Goal: Navigation & Orientation: Find specific page/section

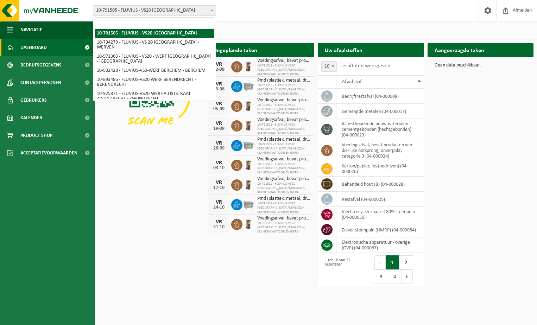
click at [212, 11] on b at bounding box center [212, 11] width 3 height 2
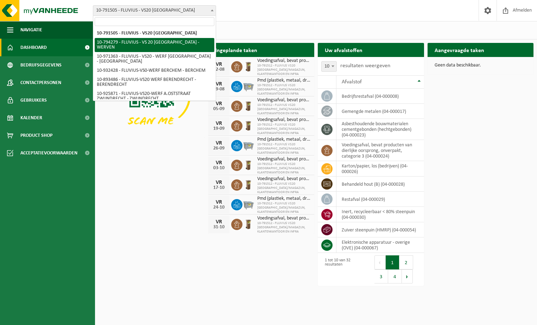
select select "31005"
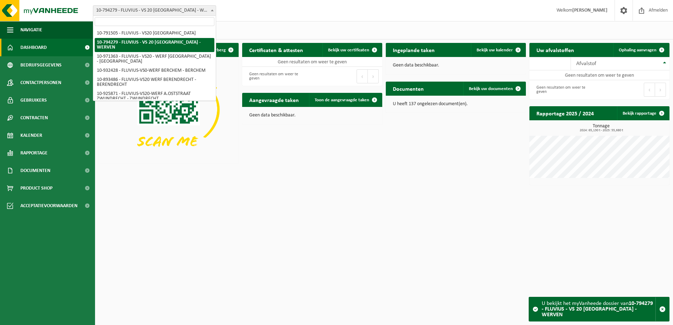
click at [212, 10] on b at bounding box center [212, 11] width 3 height 2
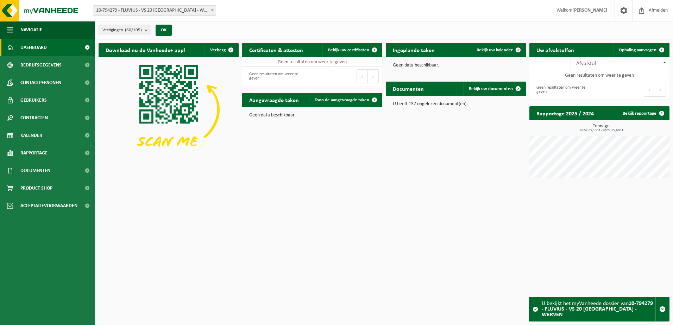
click at [213, 11] on b at bounding box center [212, 11] width 3 height 2
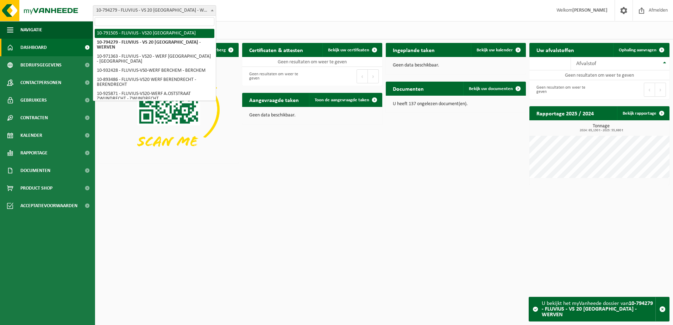
select select "30236"
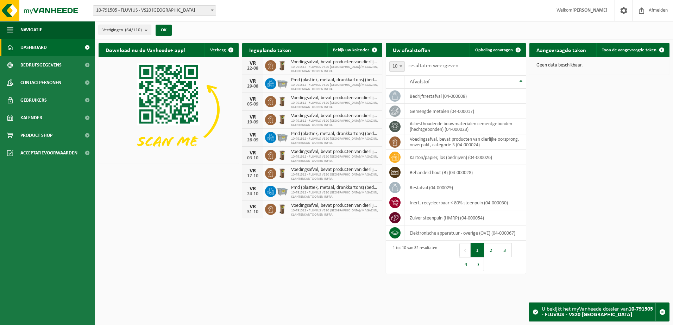
click at [212, 10] on b at bounding box center [212, 11] width 3 height 2
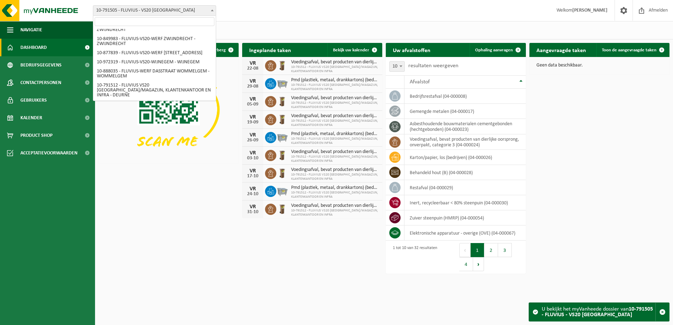
scroll to position [693, 0]
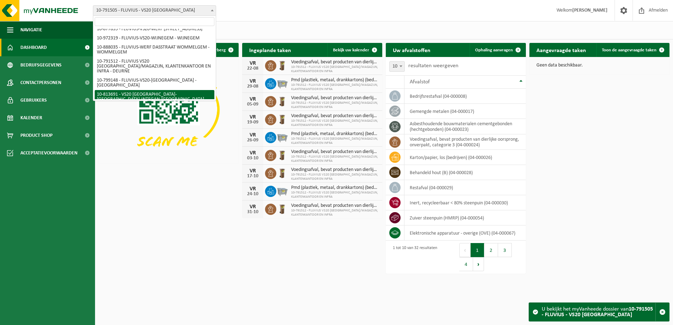
select select "37290"
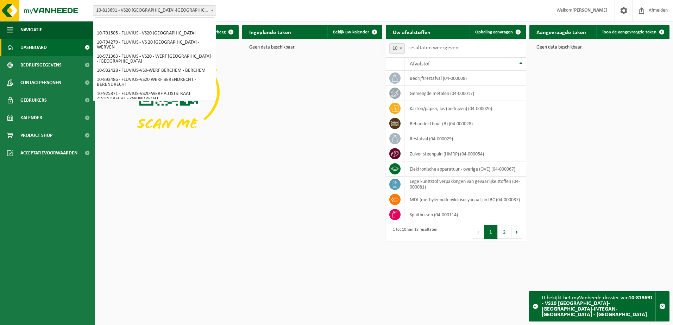
click at [213, 10] on b at bounding box center [212, 11] width 3 height 2
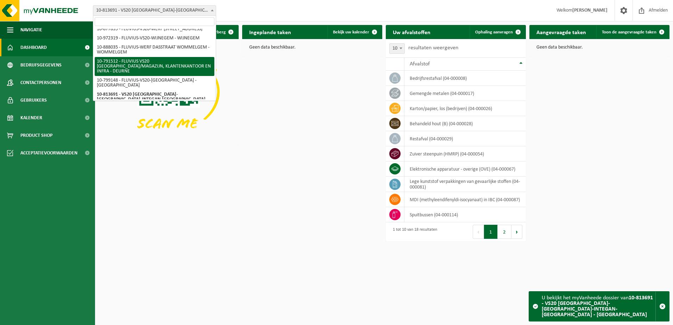
select select "30237"
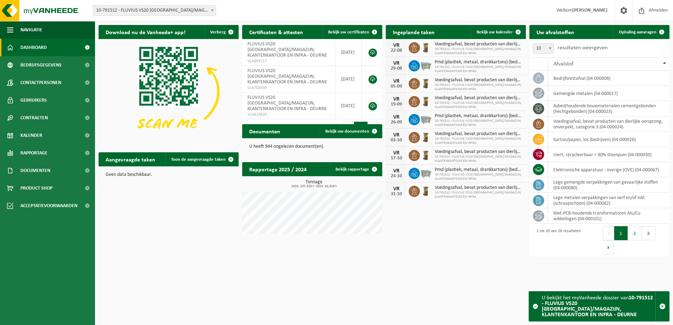
click at [211, 11] on span at bounding box center [212, 10] width 7 height 9
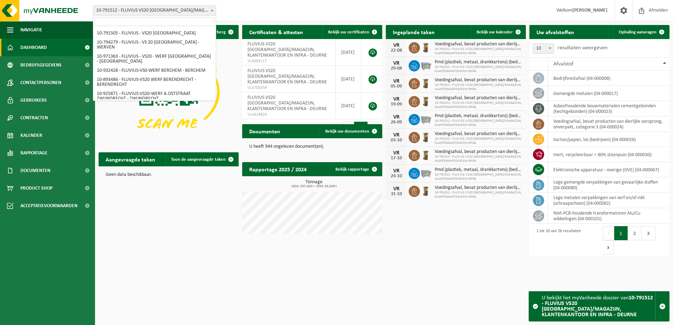
scroll to position [693, 0]
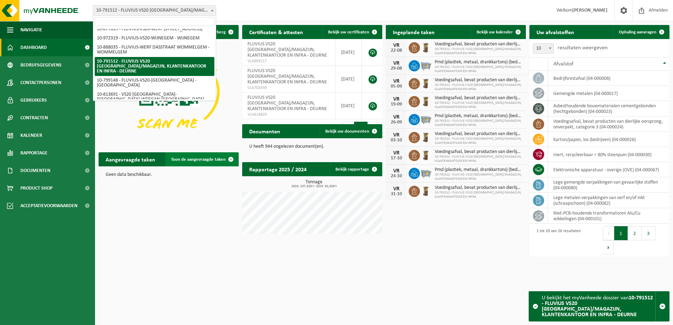
click at [230, 159] on span at bounding box center [231, 159] width 14 height 14
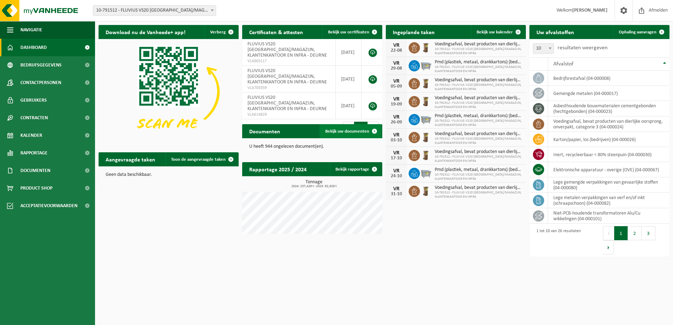
click at [374, 131] on span at bounding box center [375, 131] width 14 height 14
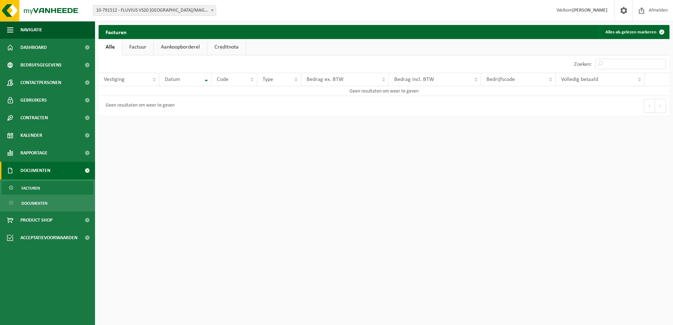
click at [137, 47] on link "Factuur" at bounding box center [137, 47] width 31 height 16
click at [175, 47] on link "Aankoopborderel" at bounding box center [181, 47] width 53 height 16
click at [228, 48] on link "Creditnota" at bounding box center [230, 47] width 38 height 16
click at [109, 48] on link "Alle" at bounding box center [110, 47] width 23 height 16
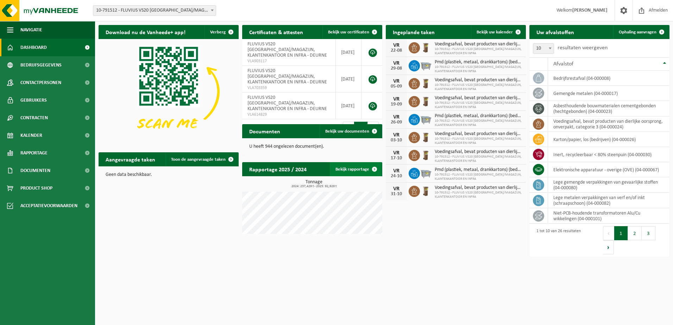
click at [375, 168] on span at bounding box center [375, 169] width 14 height 14
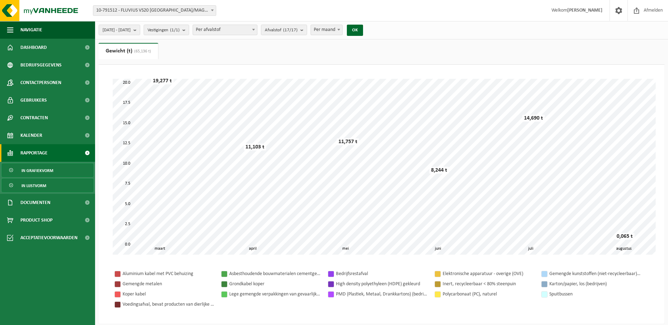
click at [46, 186] on span "In lijstvorm" at bounding box center [33, 185] width 25 height 13
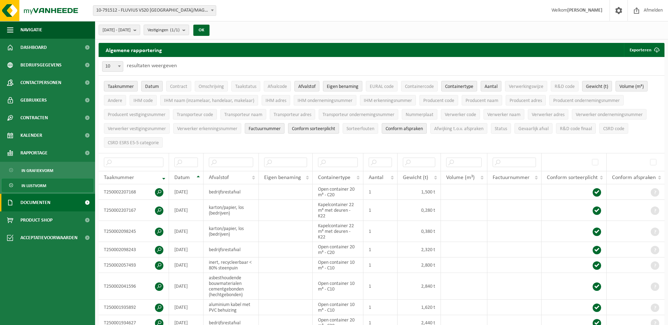
click at [43, 199] on span "Documenten" at bounding box center [35, 203] width 30 height 18
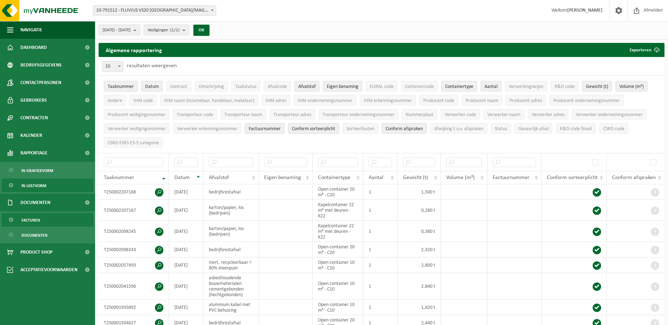
click at [31, 217] on span "Facturen" at bounding box center [30, 220] width 19 height 13
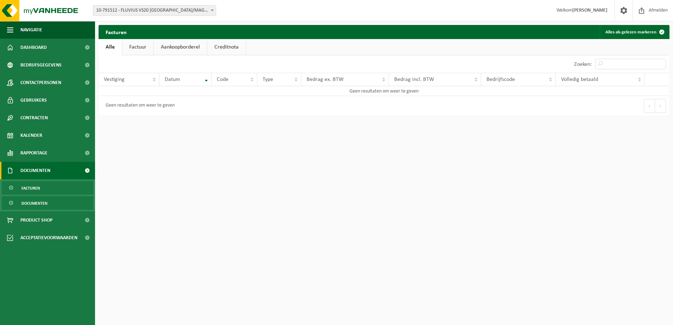
click at [38, 203] on span "Documenten" at bounding box center [34, 203] width 26 height 13
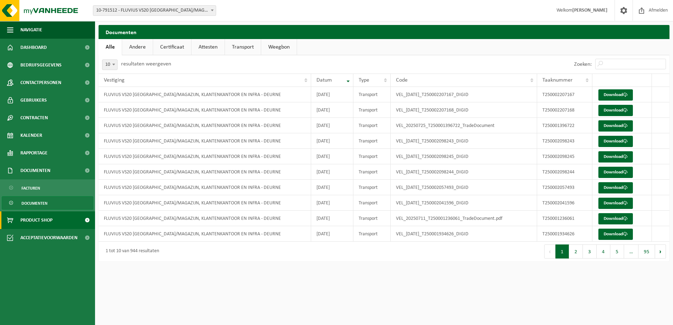
click at [39, 222] on span "Product Shop" at bounding box center [36, 221] width 32 height 18
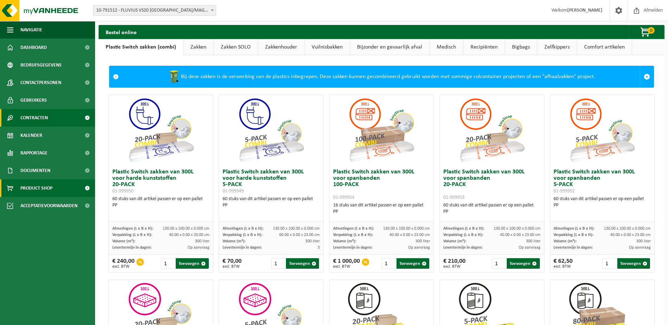
click at [39, 116] on span "Contracten" at bounding box center [33, 118] width 27 height 18
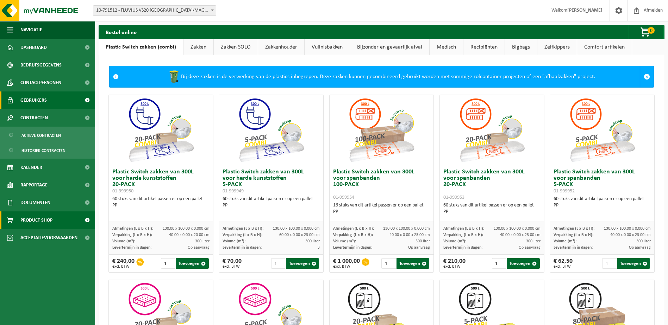
click at [32, 100] on span "Gebruikers" at bounding box center [33, 101] width 26 height 18
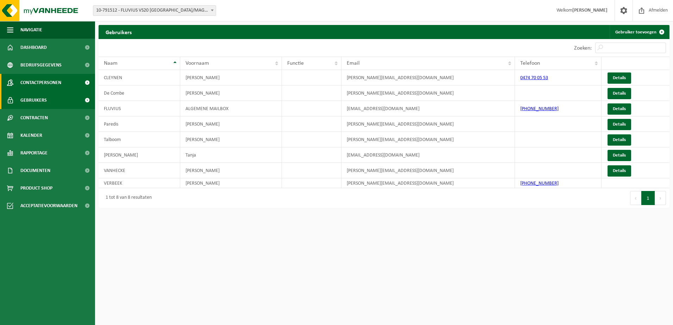
click at [43, 81] on span "Contactpersonen" at bounding box center [40, 83] width 41 height 18
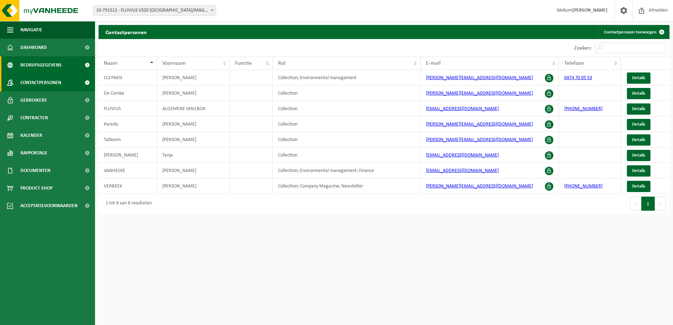
click at [32, 65] on span "Bedrijfsgegevens" at bounding box center [40, 65] width 41 height 18
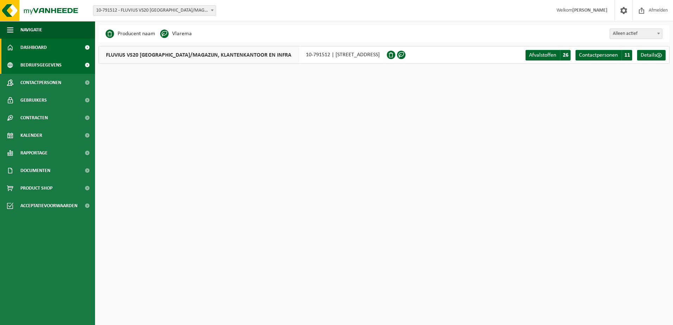
click at [38, 48] on span "Dashboard" at bounding box center [33, 48] width 26 height 18
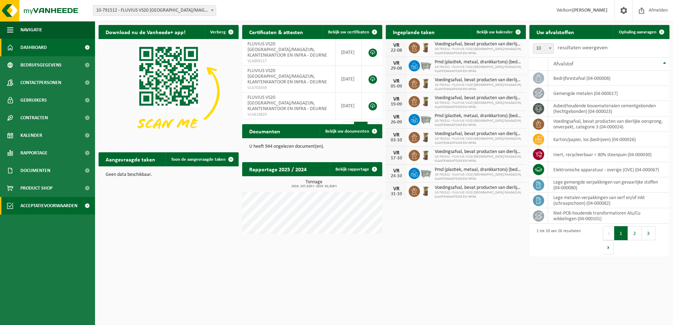
click at [56, 208] on span "Acceptatievoorwaarden" at bounding box center [48, 206] width 57 height 18
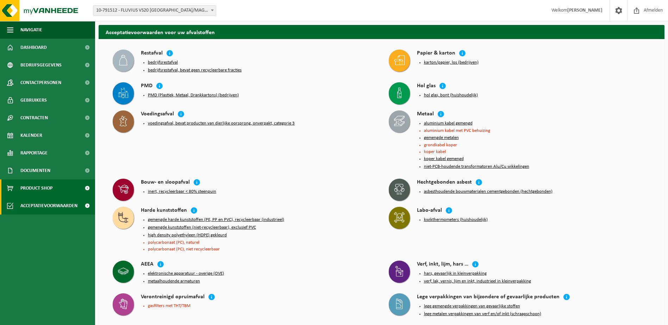
click at [31, 188] on span "Product Shop" at bounding box center [36, 189] width 32 height 18
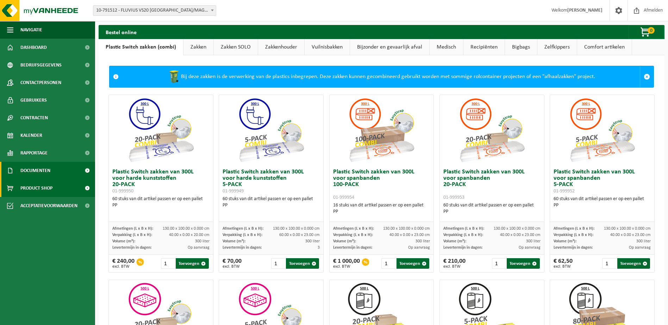
click at [35, 171] on span "Documenten" at bounding box center [35, 171] width 30 height 18
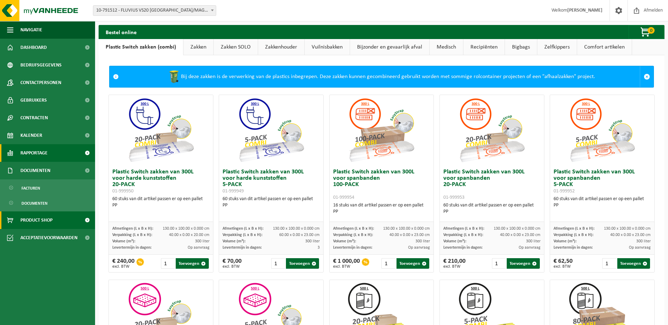
click at [40, 151] on span "Rapportage" at bounding box center [33, 153] width 27 height 18
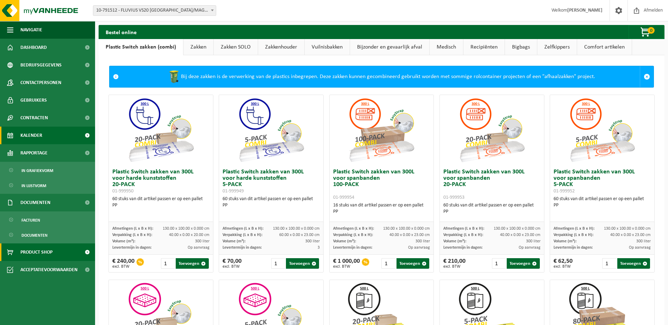
click at [34, 135] on span "Kalender" at bounding box center [31, 136] width 22 height 18
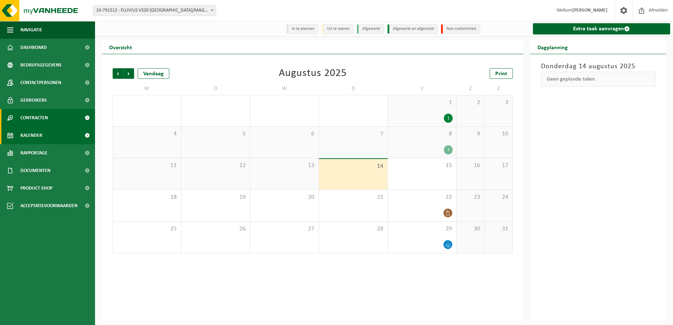
click at [32, 117] on span "Contracten" at bounding box center [33, 118] width 27 height 18
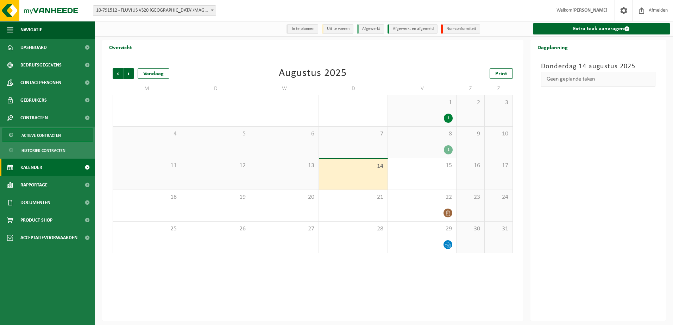
click at [37, 133] on span "Actieve contracten" at bounding box center [40, 135] width 39 height 13
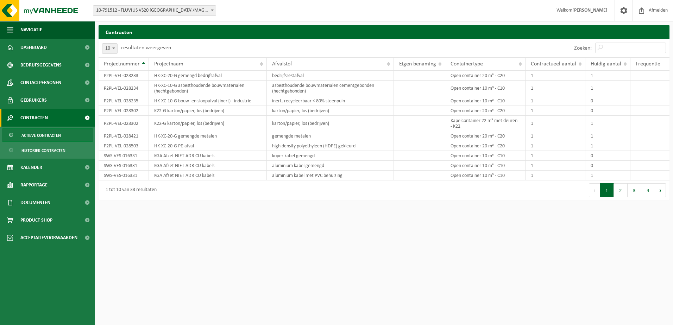
click at [212, 10] on b at bounding box center [212, 11] width 3 height 2
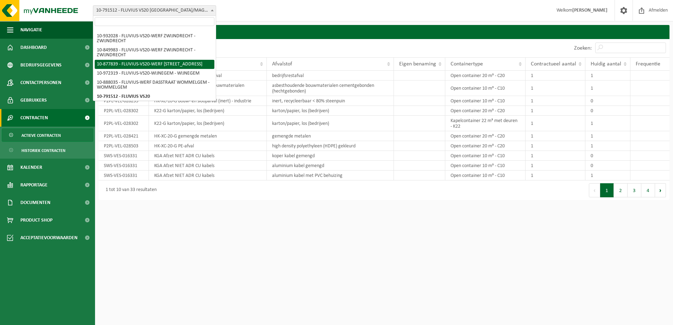
scroll to position [693, 0]
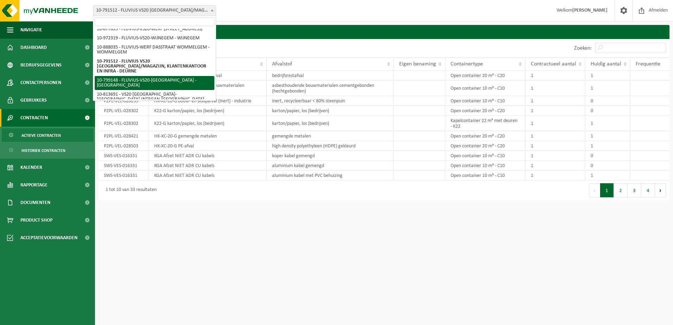
select select "33189"
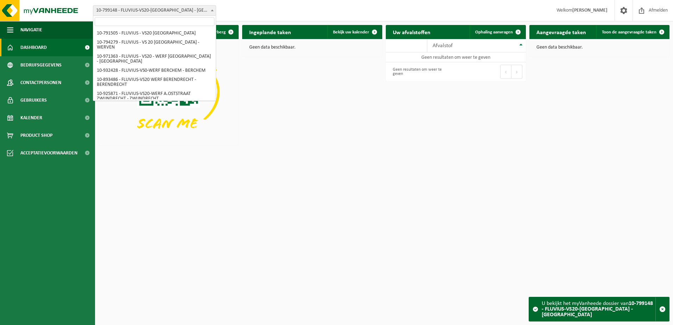
click at [211, 9] on span at bounding box center [212, 10] width 7 height 9
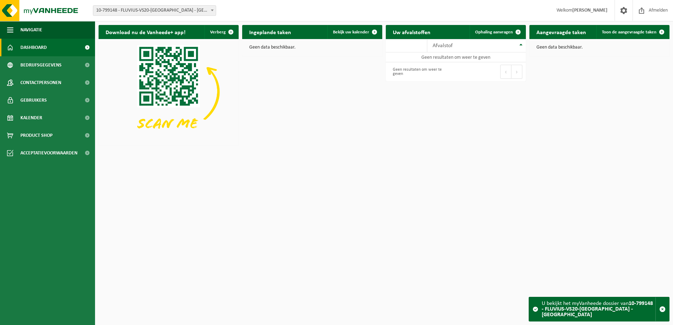
click at [212, 10] on b at bounding box center [212, 11] width 3 height 2
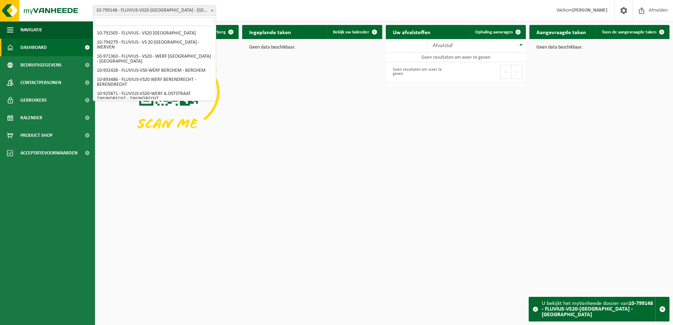
scroll to position [670, 0]
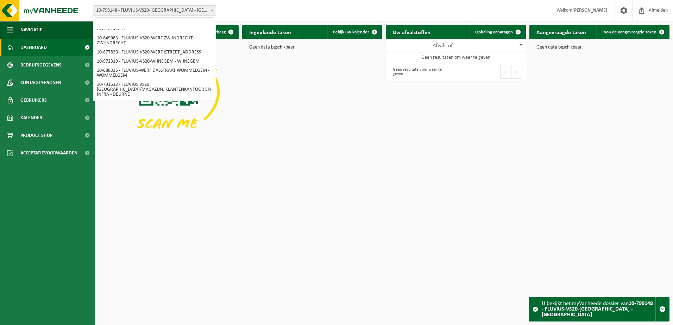
click at [296, 160] on html "Vestiging: 10-791505 - FLUVIUS - VS20 [GEOGRAPHIC_DATA] 10-794279 - FLUVIUS - V…" at bounding box center [336, 162] width 673 height 325
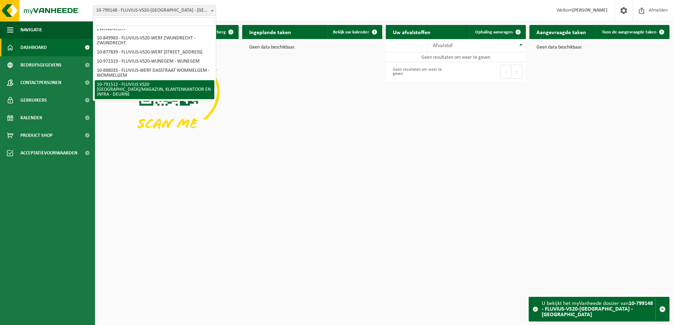
click at [208, 186] on html "Vestiging: 10-791505 - FLUVIUS - VS20 [GEOGRAPHIC_DATA] 10-794279 - FLUVIUS - V…" at bounding box center [336, 162] width 673 height 325
click at [318, 78] on div "Download nu de Vanheede+ app! Verberg Ingeplande taken Bekijk uw kalender Geen …" at bounding box center [384, 84] width 575 height 127
